Goal: Task Accomplishment & Management: Manage account settings

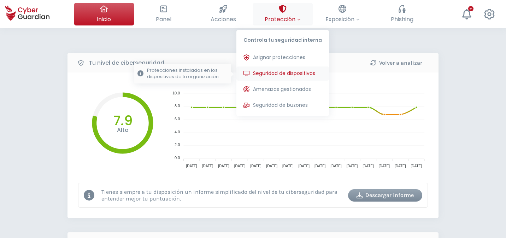
click at [270, 71] on span "Seguridad de dispositivos" at bounding box center [284, 73] width 62 height 7
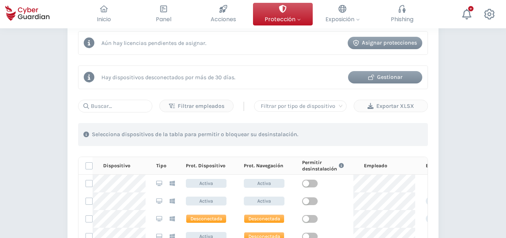
scroll to position [350, 0]
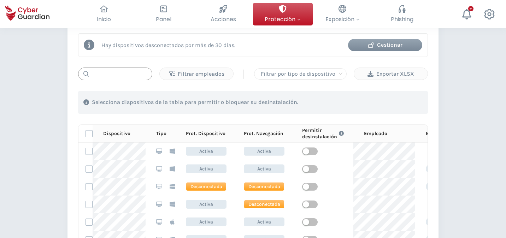
click at [128, 76] on input "text" at bounding box center [115, 74] width 74 height 13
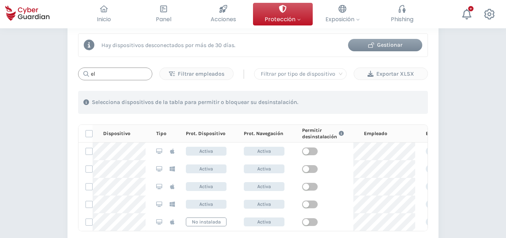
type input "e"
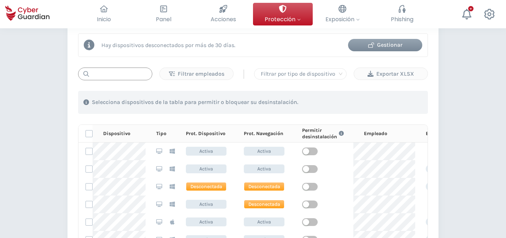
click at [135, 74] on input "text" at bounding box center [115, 74] width 74 height 13
paste input "VivoBook_ASUSLaptop X515EA_F515EA"
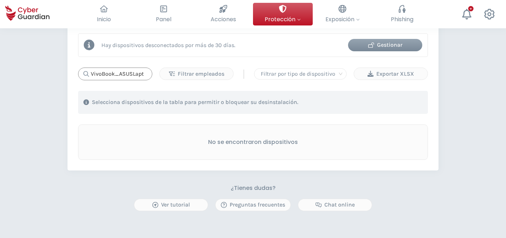
scroll to position [0, 0]
type input "V"
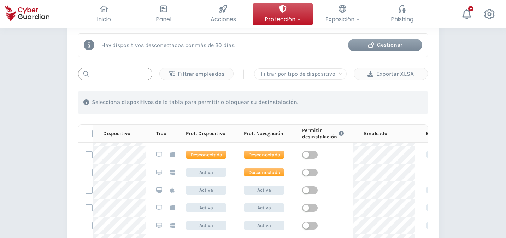
scroll to position [29, 0]
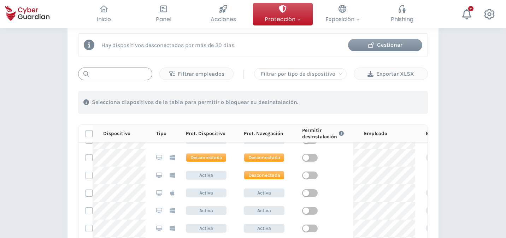
click at [136, 75] on input "text" at bounding box center [115, 74] width 74 height 13
paste input "X515EA"
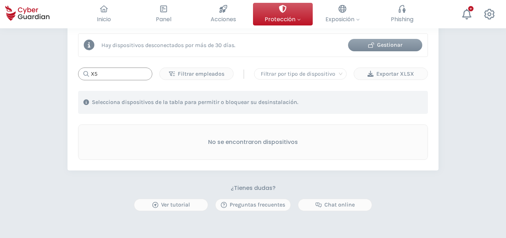
type input "X"
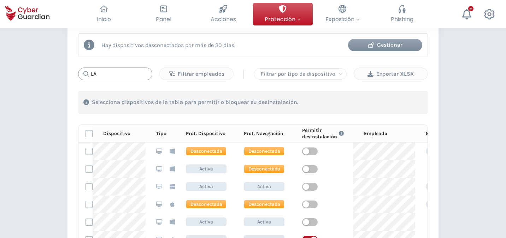
type input "L"
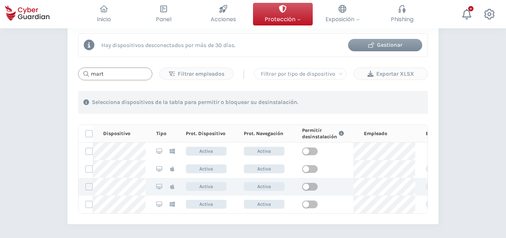
type input "mart"
